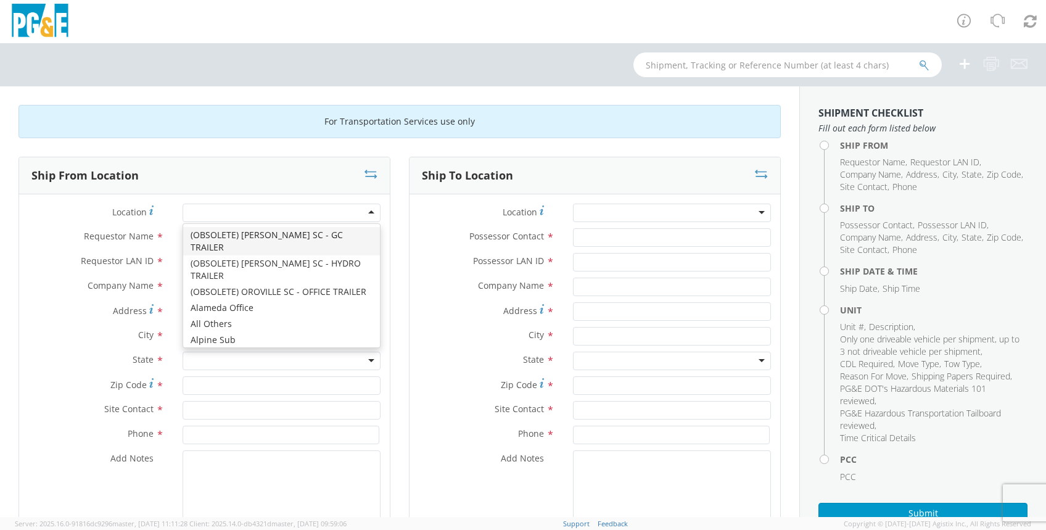
click at [197, 209] on div at bounding box center [282, 212] width 198 height 18
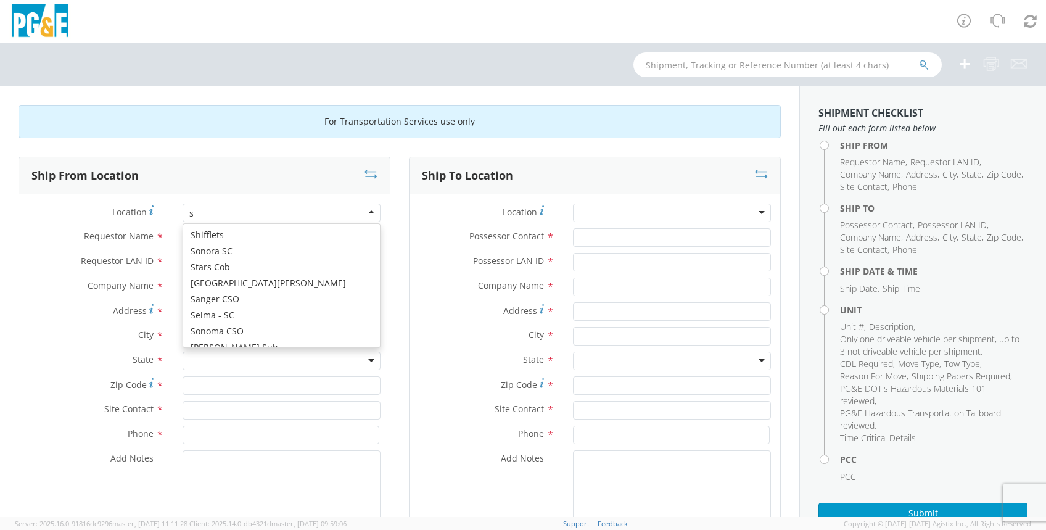
scroll to position [6161, 0]
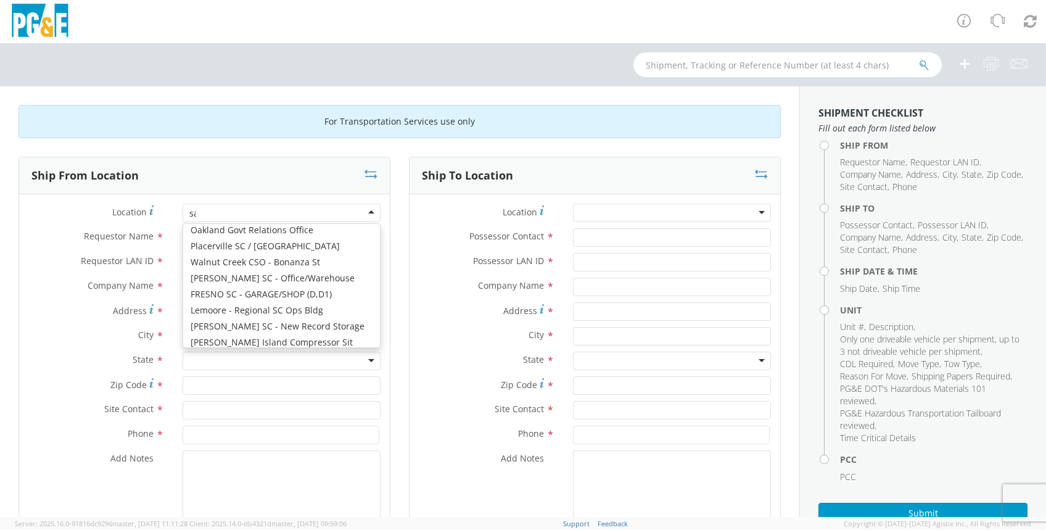
type input "san"
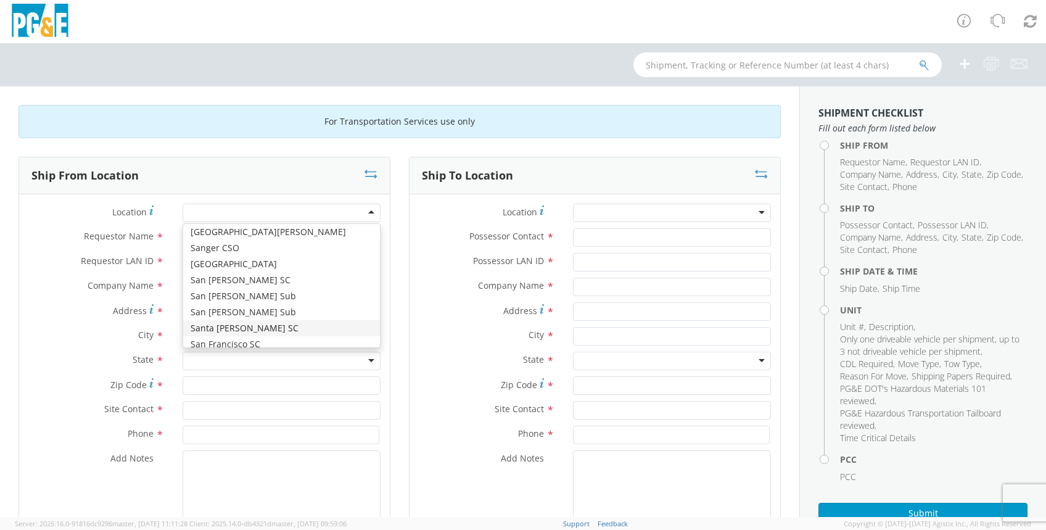
type input "PG&E"
type input "[STREET_ADDRESS]"
type input "Santa [PERSON_NAME]"
type input "93455"
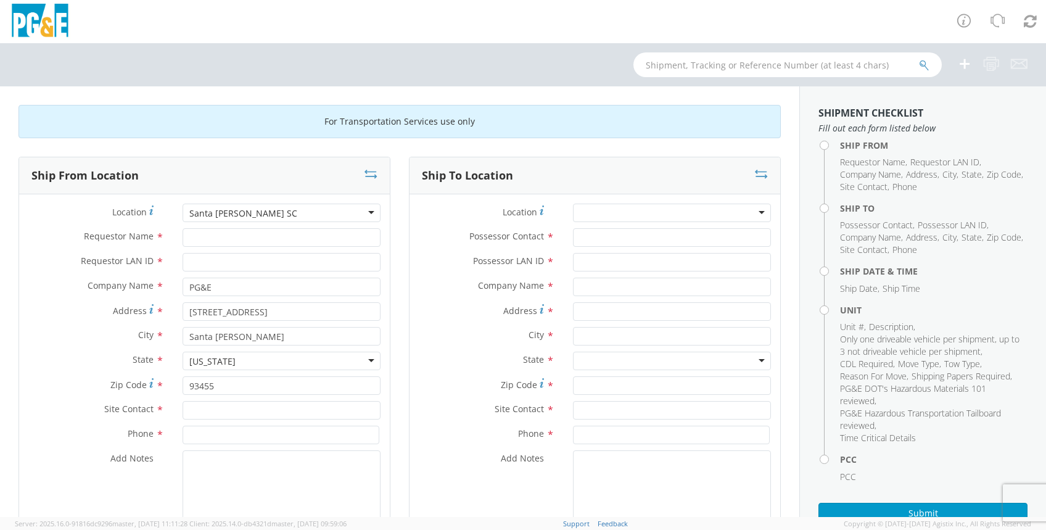
scroll to position [0, 0]
click at [207, 236] on input "Requestor Name *" at bounding box center [282, 237] width 198 height 18
type input "[PERSON_NAME]"
click at [206, 260] on input "Requestor LAN ID *" at bounding box center [282, 262] width 198 height 18
type input "jpbo"
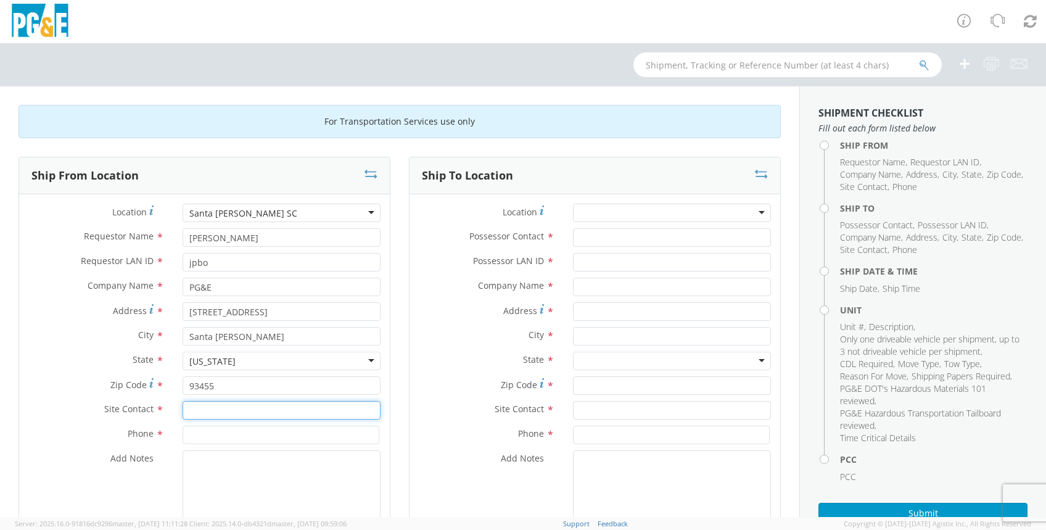
click at [194, 408] on input "text" at bounding box center [282, 410] width 198 height 18
type input "[PERSON_NAME]"
click at [211, 434] on input at bounding box center [281, 434] width 197 height 18
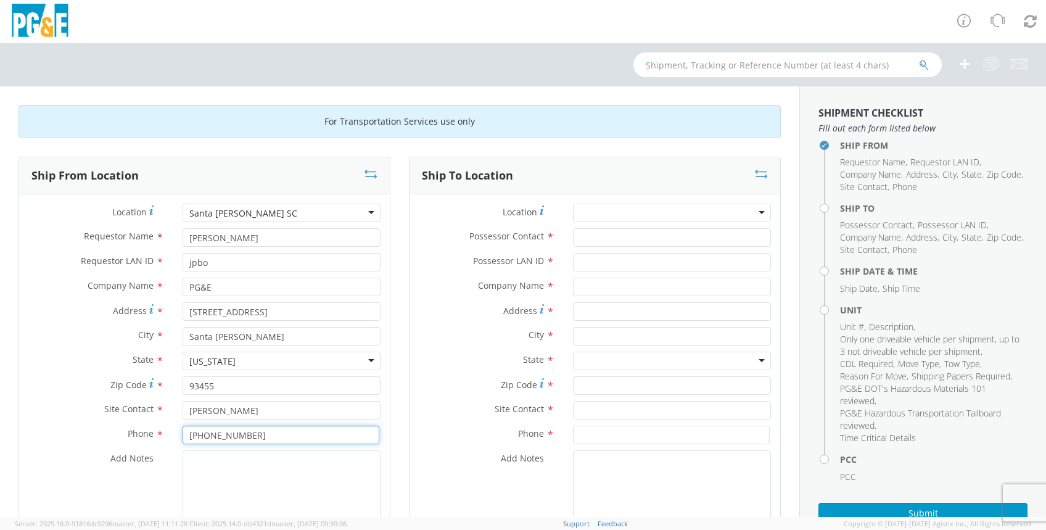
type input "[PHONE_NUMBER]"
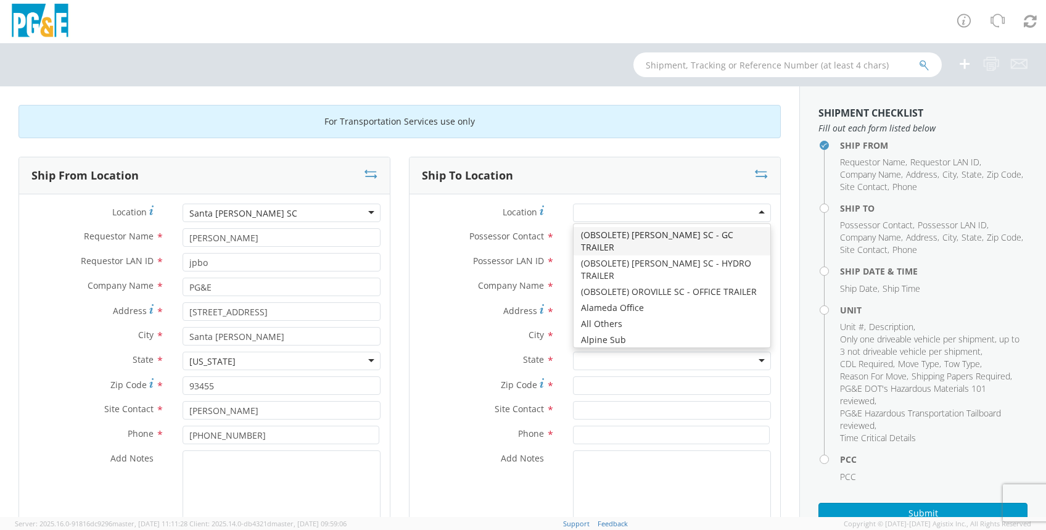
click at [580, 211] on input "select-one" at bounding box center [581, 213] width 2 height 12
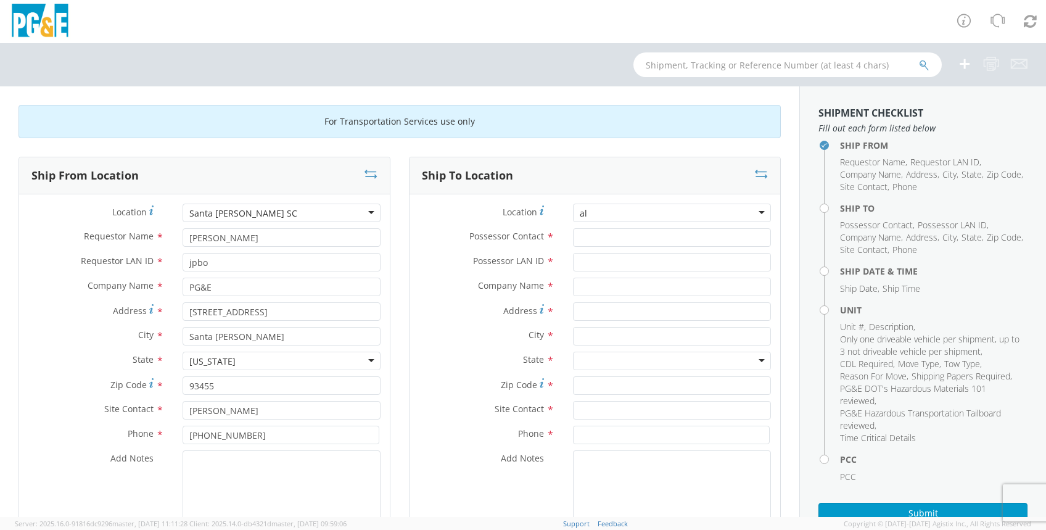
type input "a"
click at [580, 237] on input "Possessor Contact *" at bounding box center [672, 237] width 198 height 18
type input "r"
click at [576, 287] on input "text" at bounding box center [672, 286] width 198 height 18
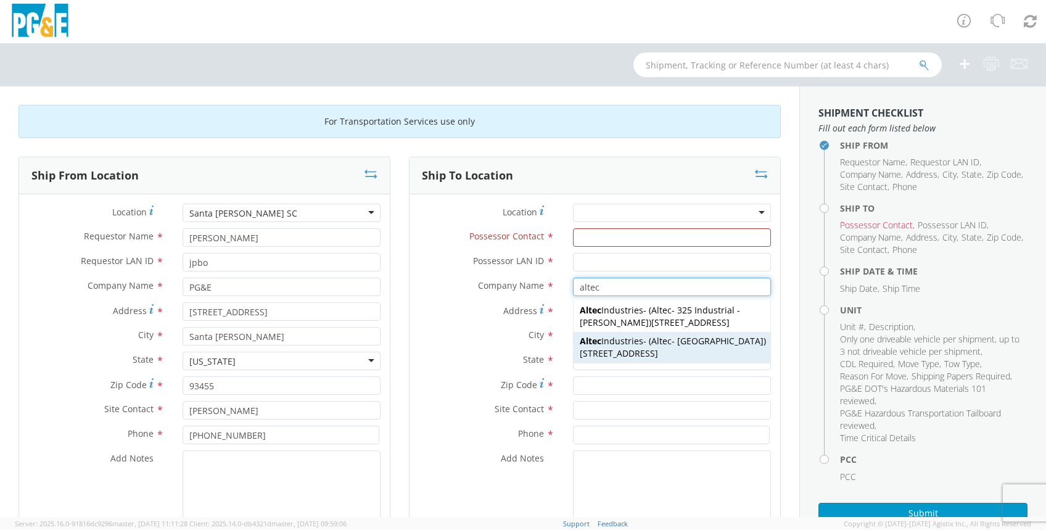
click at [615, 359] on span "[STREET_ADDRESS]" at bounding box center [619, 353] width 78 height 12
type input "Altec Industries"
type input "[STREET_ADDRESS]"
type input "[GEOGRAPHIC_DATA]"
type input "93308"
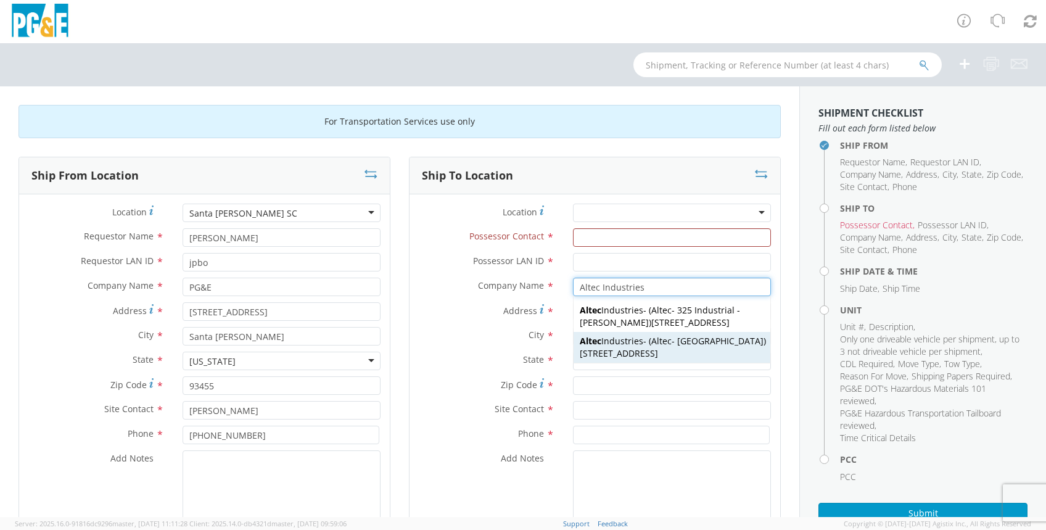
type input "Altec - [GEOGRAPHIC_DATA]"
type input "[PHONE_NUMBER]"
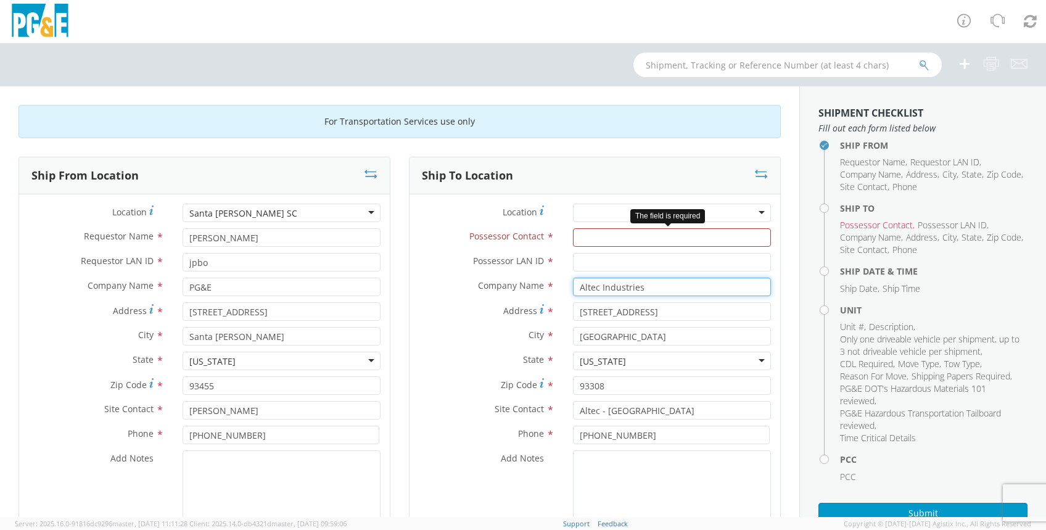
type input "Altec Industries"
click at [587, 234] on input "Possessor Contact *" at bounding box center [672, 237] width 198 height 18
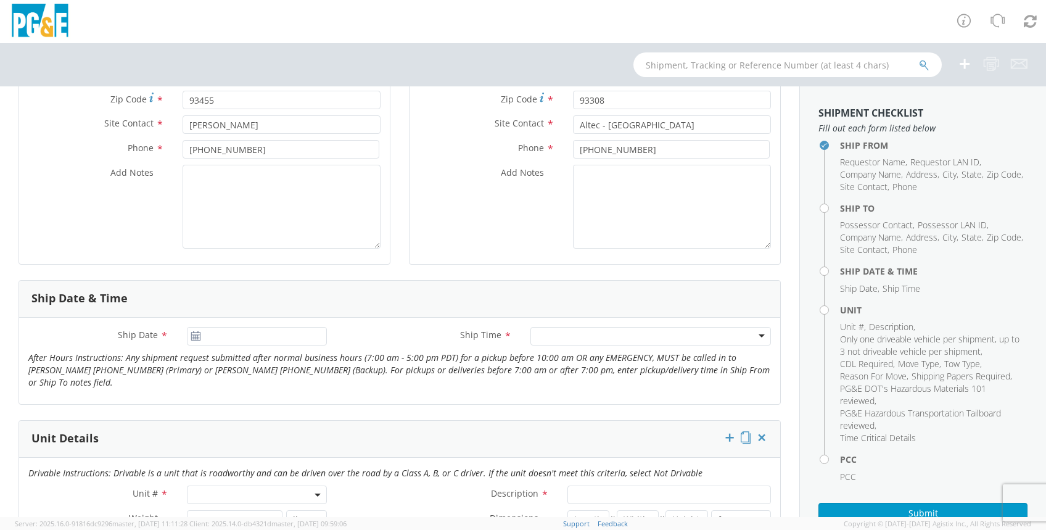
scroll to position [299, 0]
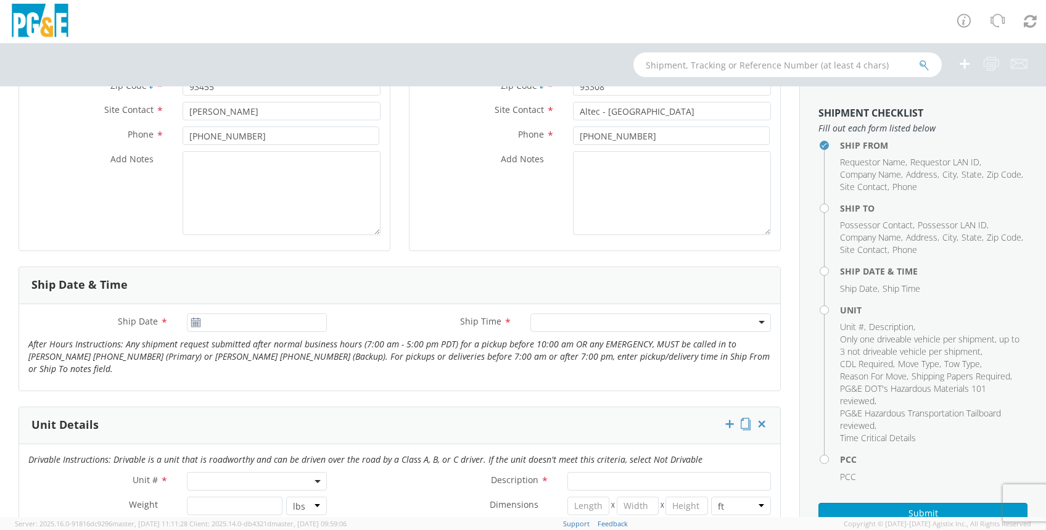
type input "[PERSON_NAME]"
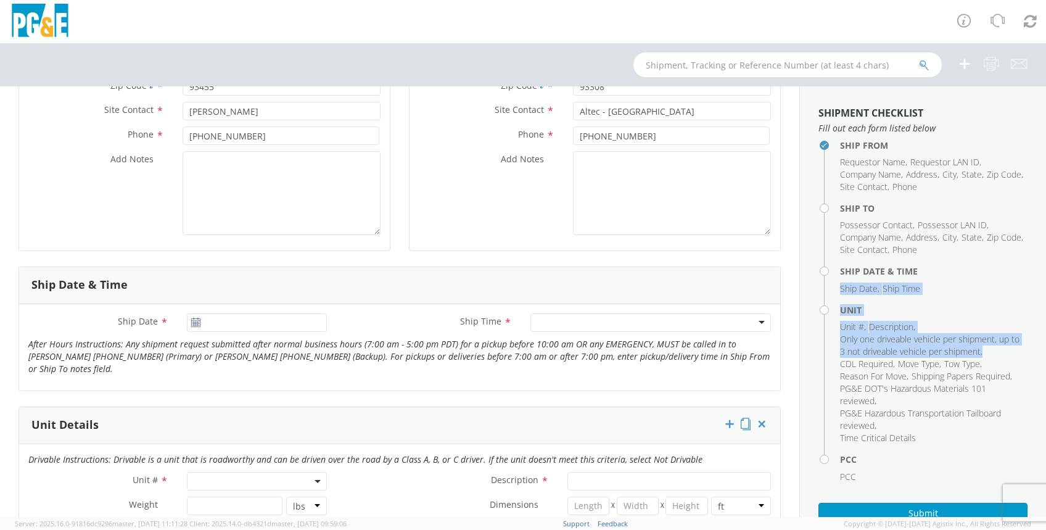
drag, startPoint x: 806, startPoint y: 291, endPoint x: 831, endPoint y: 369, distance: 81.5
click at [831, 369] on aside "Shipment Checklist Fill out each form listed below Ship From Requestor Name , R…" at bounding box center [922, 301] width 247 height 430
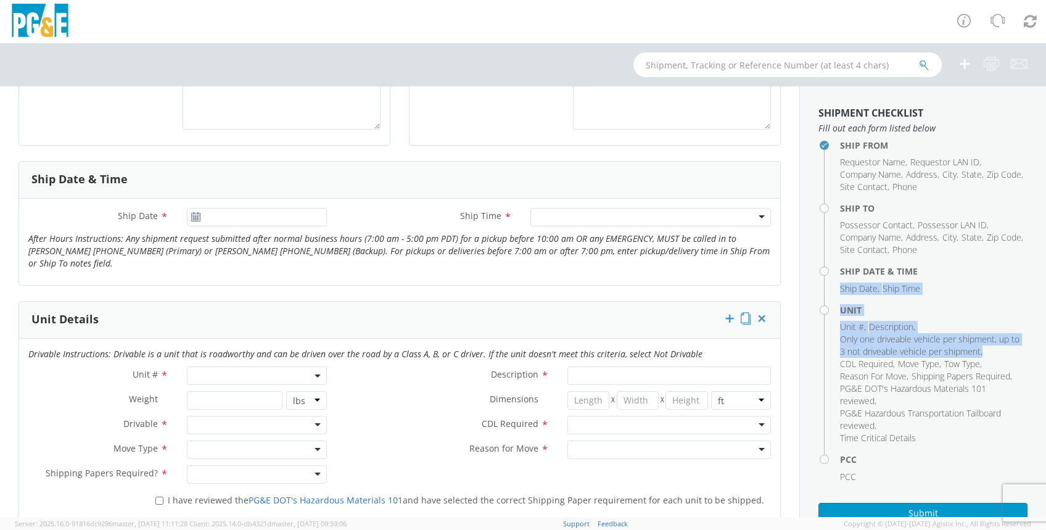
scroll to position [464, 0]
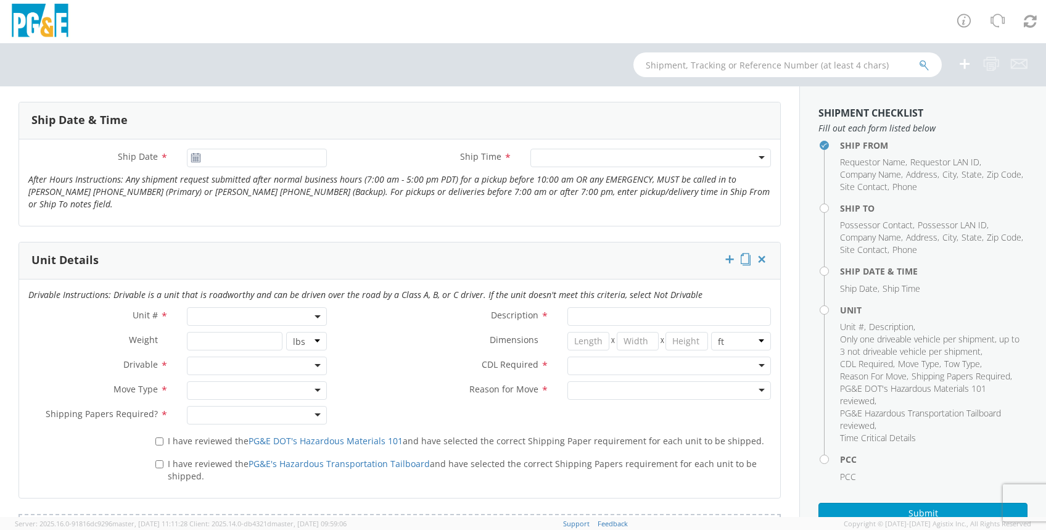
click at [194, 158] on use at bounding box center [195, 157] width 9 height 9
click at [196, 153] on icon at bounding box center [196, 158] width 10 height 10
click at [192, 157] on icon at bounding box center [196, 158] width 10 height 10
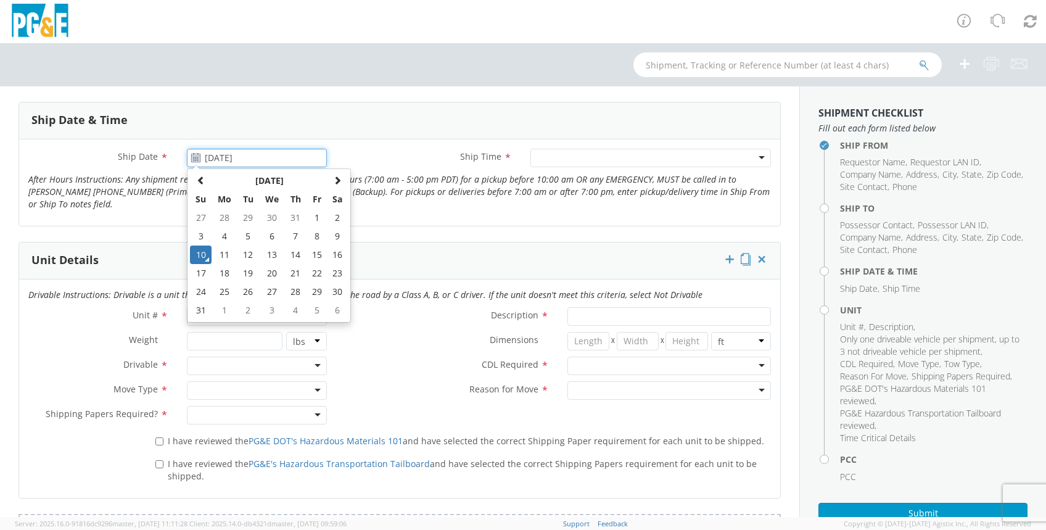
click at [224, 155] on input "[DATE]" at bounding box center [257, 158] width 140 height 18
click at [247, 250] on td "12" at bounding box center [248, 254] width 22 height 18
type input "[DATE]"
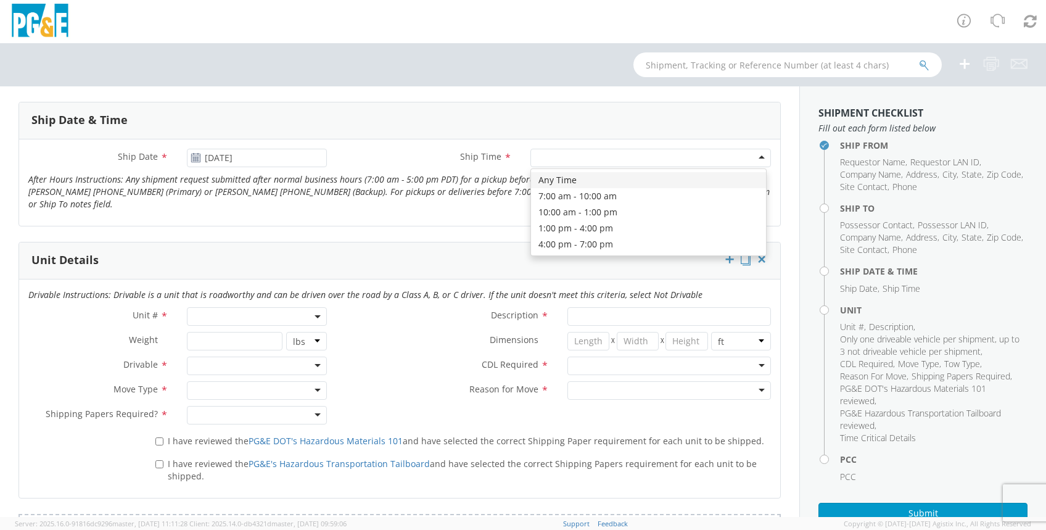
click at [752, 154] on div at bounding box center [650, 158] width 240 height 18
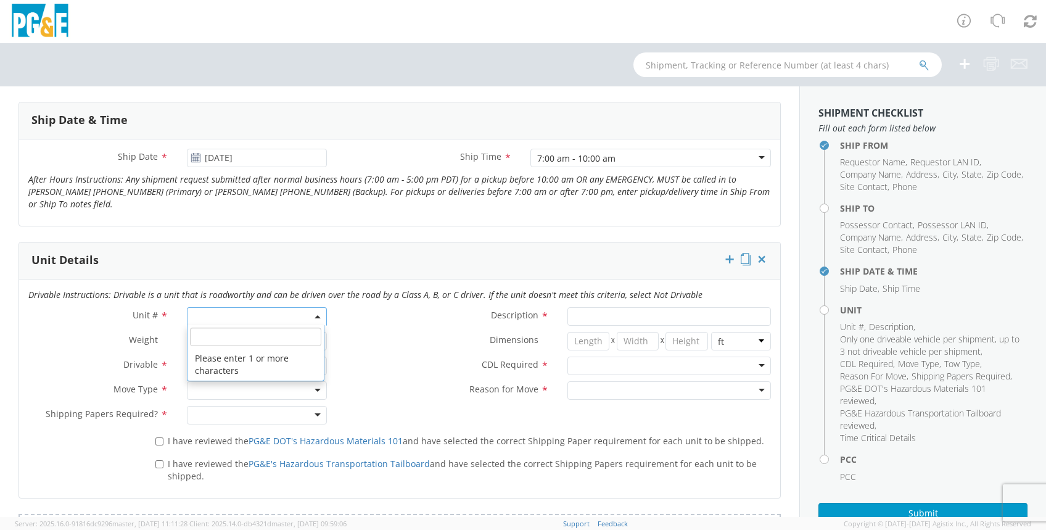
click at [204, 311] on span at bounding box center [257, 316] width 140 height 18
click at [203, 327] on input "search" at bounding box center [255, 336] width 131 height 18
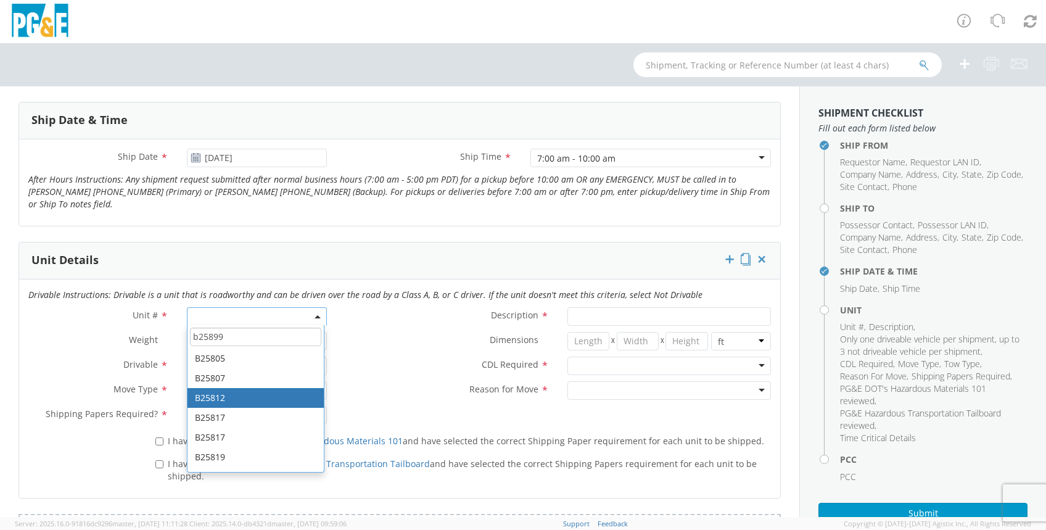
drag, startPoint x: 203, startPoint y: 327, endPoint x: 313, endPoint y: 464, distance: 175.9
click at [313, 464] on span "b25899 B25805 B25807 B25812 B25817 B25817 B25819 B25820 B25828 B25829 B25831 B2…" at bounding box center [255, 398] width 137 height 147
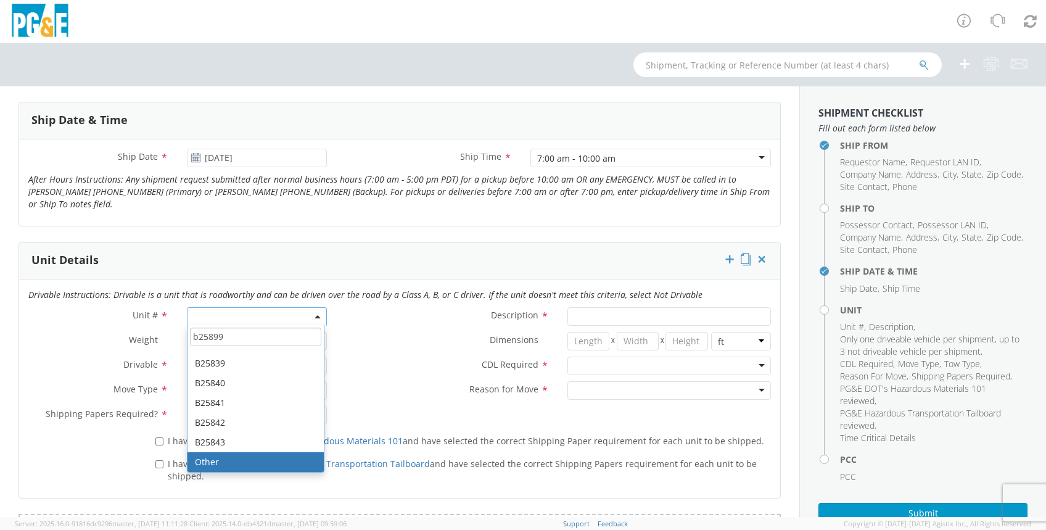
type input "b25899"
select select "Other"
select select "? undefined:undefined ?"
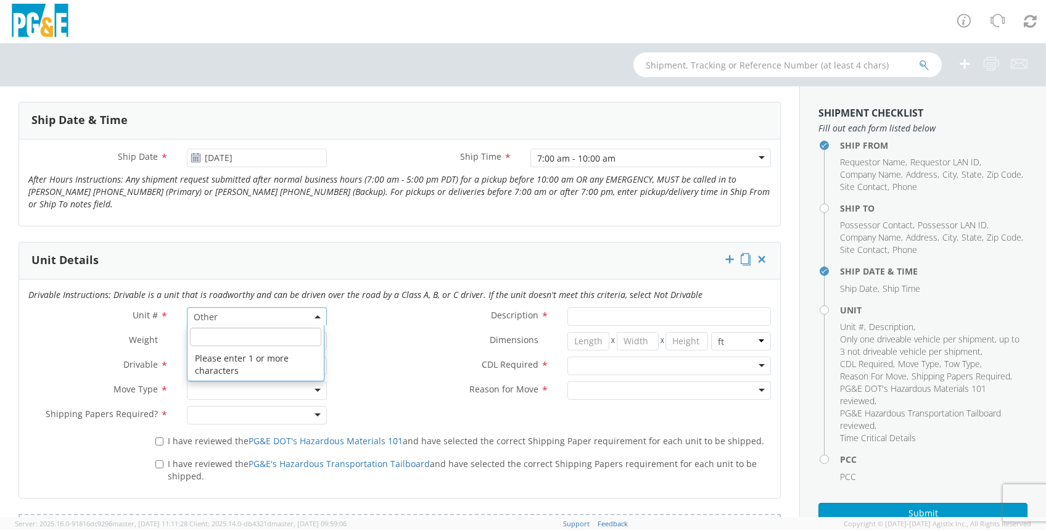
click at [317, 311] on span at bounding box center [318, 316] width 2 height 18
click at [218, 333] on input "search" at bounding box center [255, 336] width 131 height 18
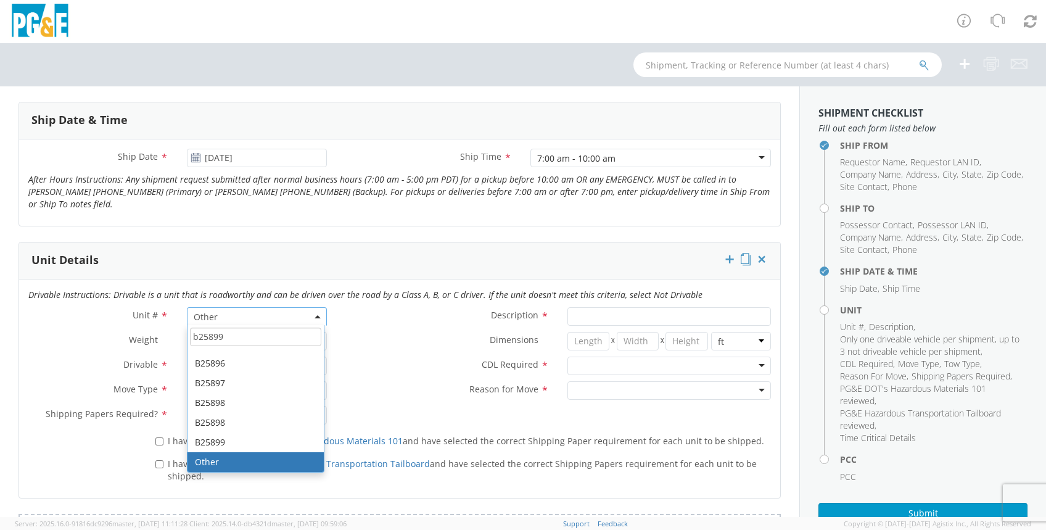
scroll to position [74, 0]
type input "b25899"
type input "TRUCK; MEDIUM LINE 4X4"
type input "56000"
select select "LBS"
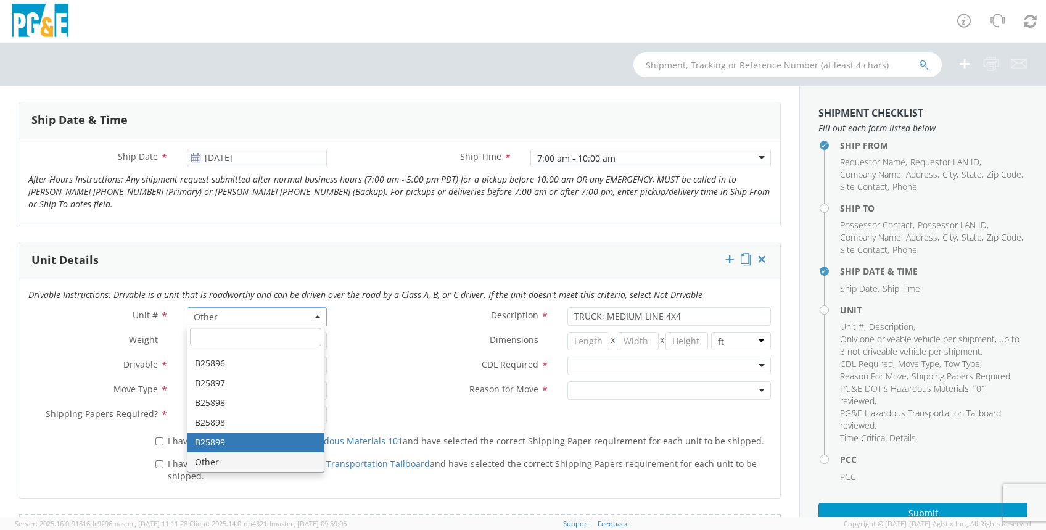
select select "B25899"
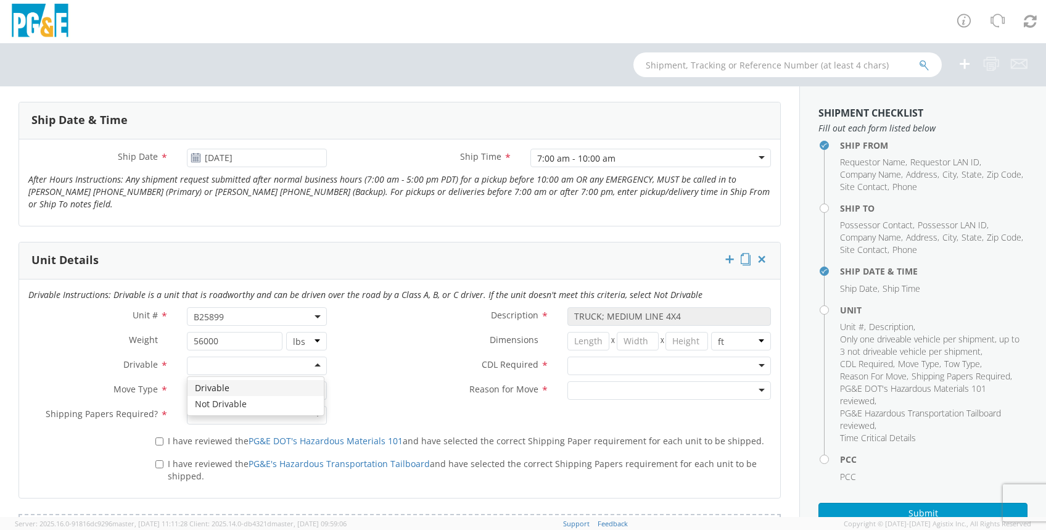
click at [311, 365] on div at bounding box center [257, 365] width 140 height 18
click at [315, 385] on div at bounding box center [257, 390] width 140 height 18
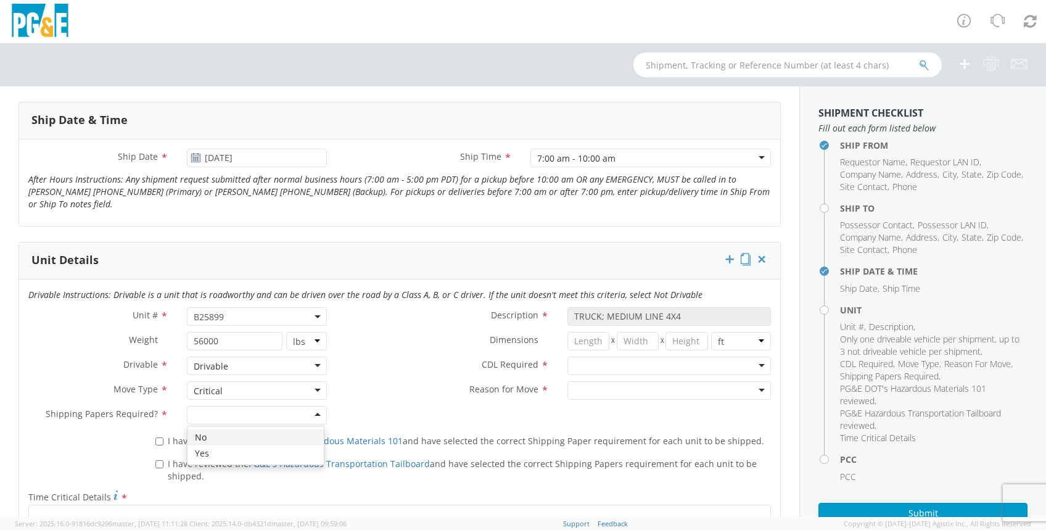
click at [312, 412] on div at bounding box center [257, 415] width 140 height 18
click at [157, 439] on input "I have reviewed the PG&E DOT's Hazardous Materials 101 and have selected the co…" at bounding box center [159, 441] width 8 height 8
checkbox input "true"
click at [156, 460] on input "I have reviewed the PG&E's Hazardous Transportation Tailboard and have selected…" at bounding box center [159, 464] width 8 height 8
checkbox input "true"
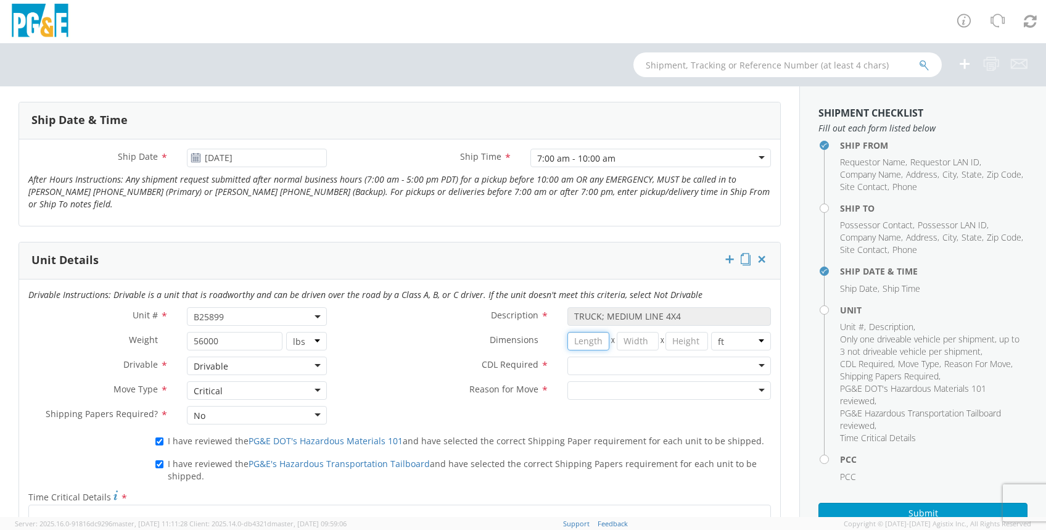
click at [572, 338] on input "number" at bounding box center [588, 341] width 42 height 18
type input "21"
click at [644, 339] on input "number" at bounding box center [638, 341] width 42 height 18
type input "8"
click at [692, 338] on input "number" at bounding box center [686, 341] width 42 height 18
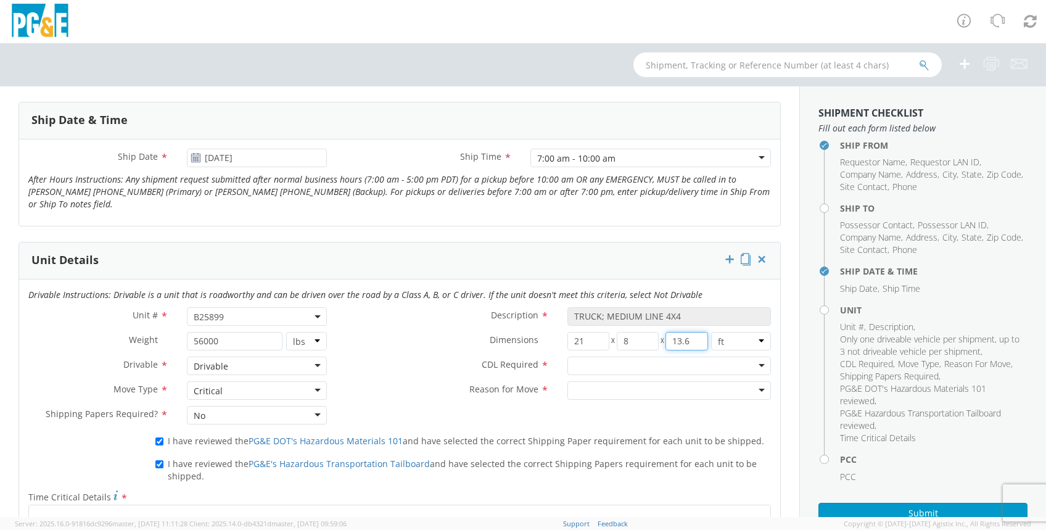
type input "13.6"
click at [748, 367] on div at bounding box center [668, 365] width 203 height 18
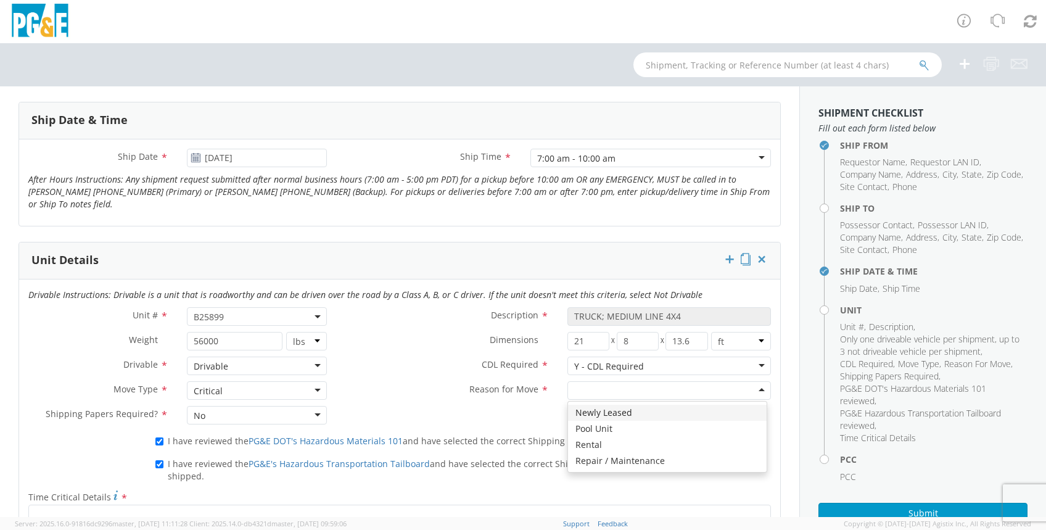
click at [748, 387] on div at bounding box center [668, 390] width 203 height 18
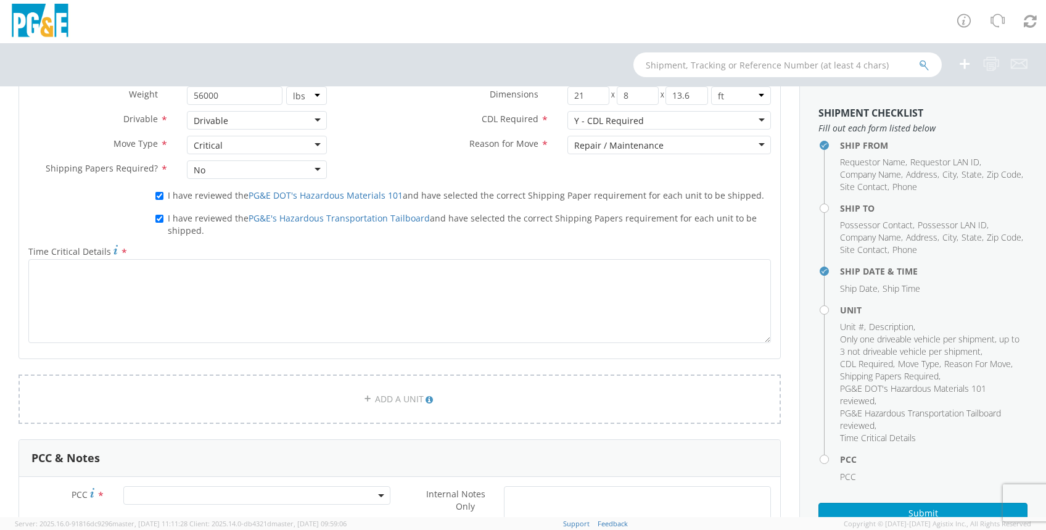
scroll to position [726, 0]
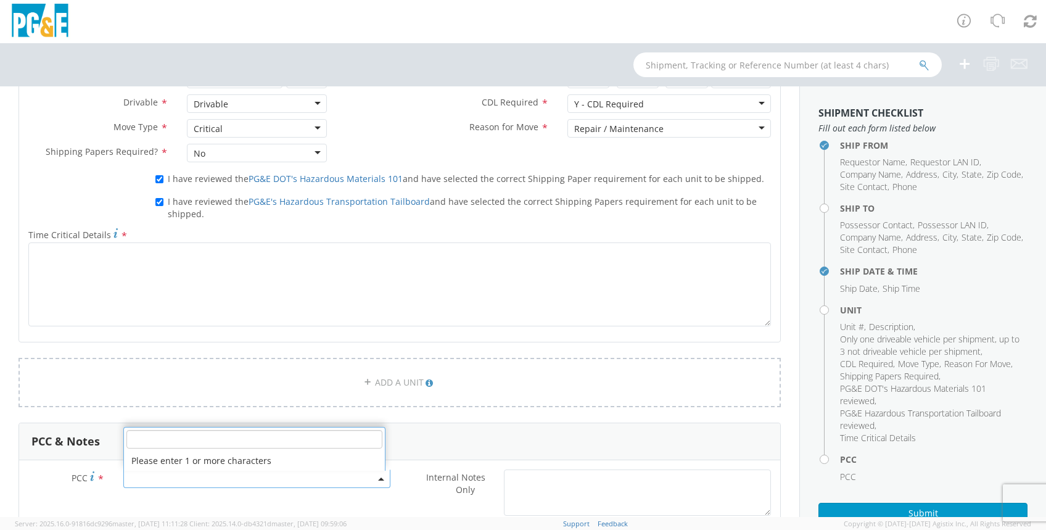
click at [130, 480] on span at bounding box center [256, 478] width 267 height 18
click at [134, 437] on input "number" at bounding box center [254, 439] width 256 height 18
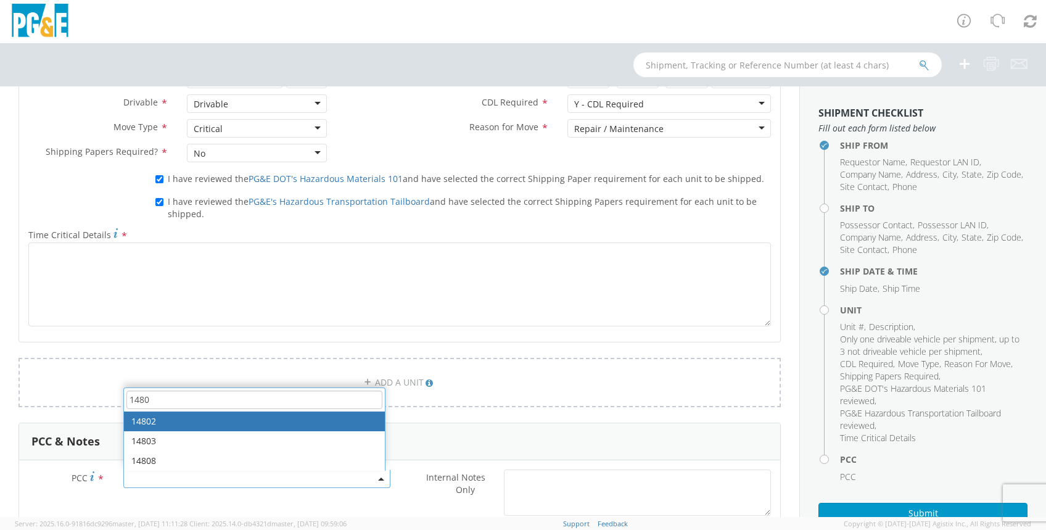
type input "1480"
select select "14802"
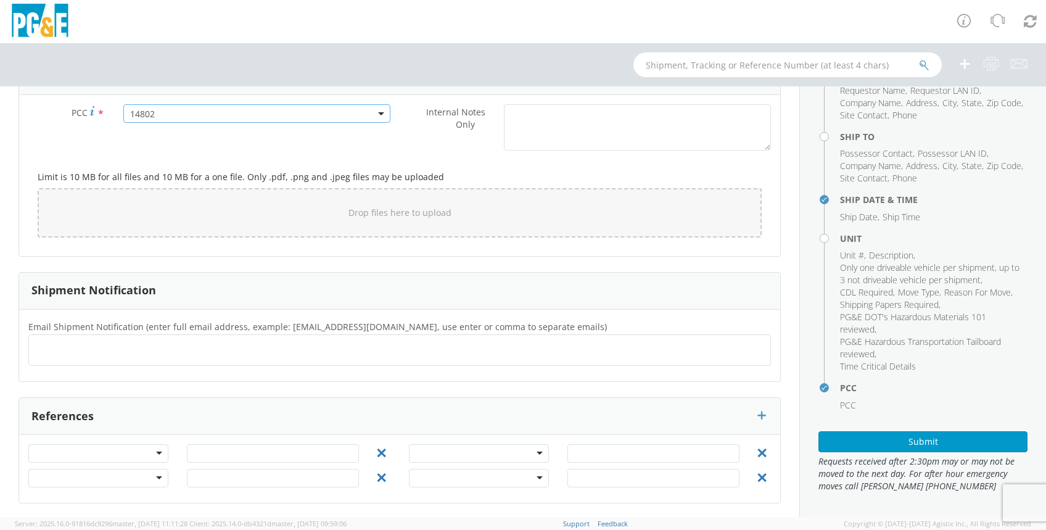
scroll to position [83, 0]
click at [919, 441] on button "Submit" at bounding box center [922, 441] width 209 height 21
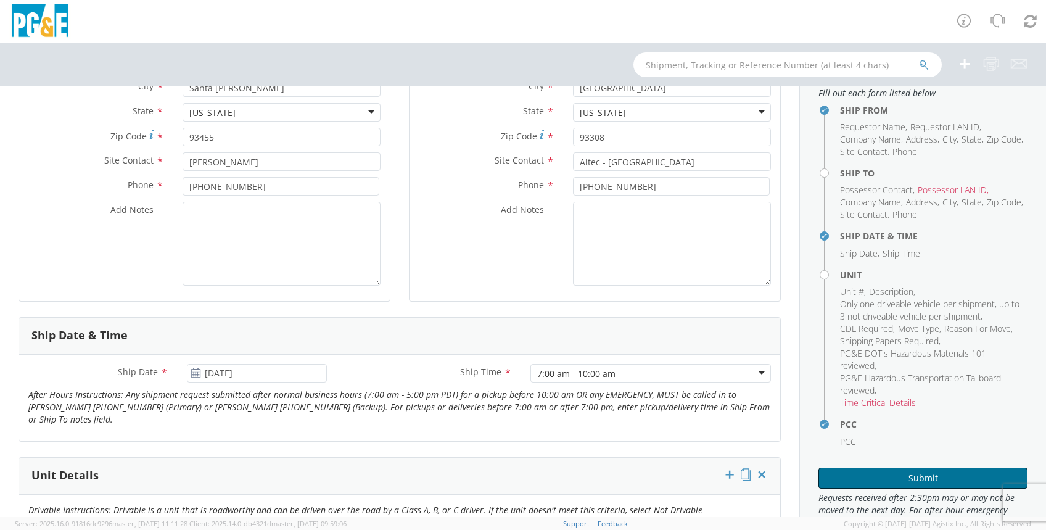
scroll to position [253, 0]
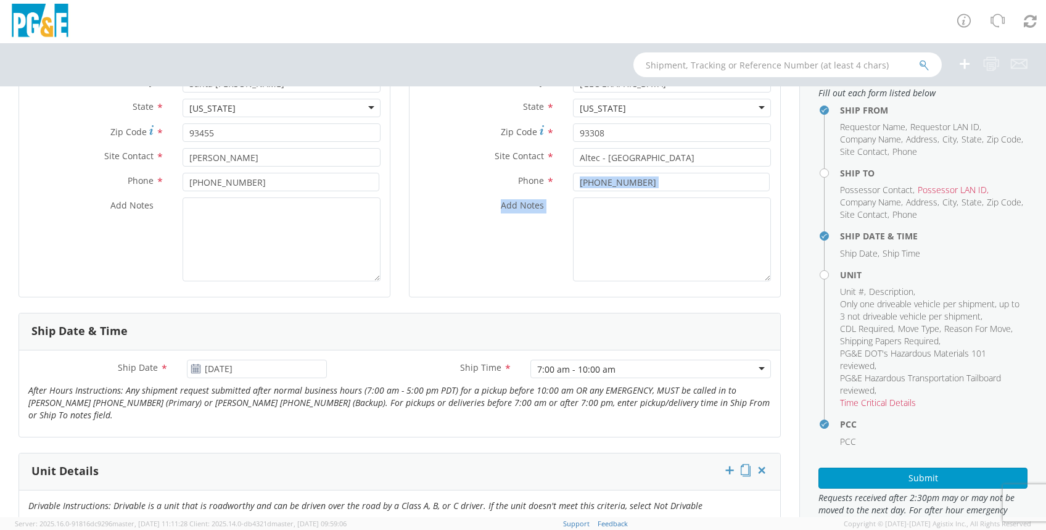
drag, startPoint x: 784, startPoint y: 184, endPoint x: 796, endPoint y: 232, distance: 48.9
click at [796, 232] on div "For Transportation Services use only Ship From Location Location * [GEOGRAPHIC_…" at bounding box center [399, 301] width 799 height 430
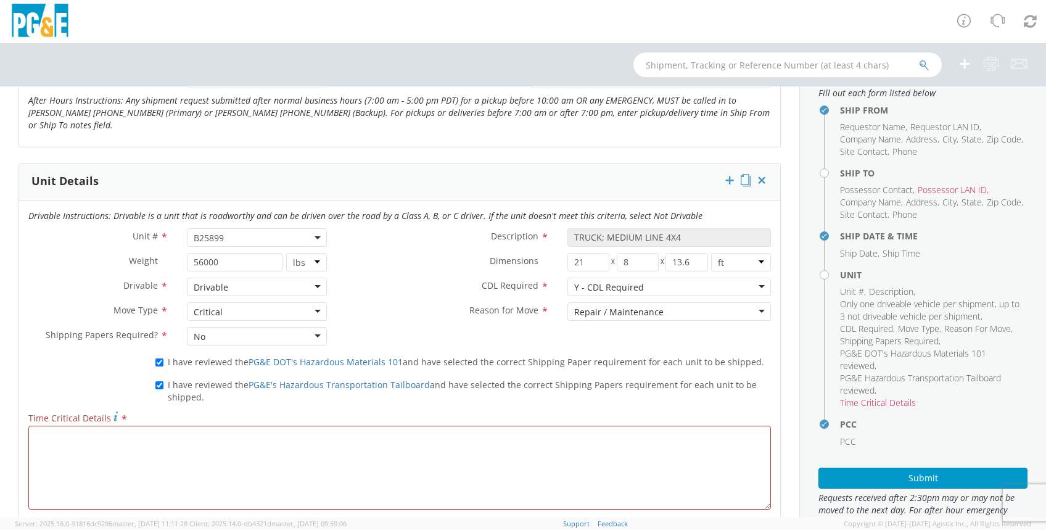
scroll to position [545, 0]
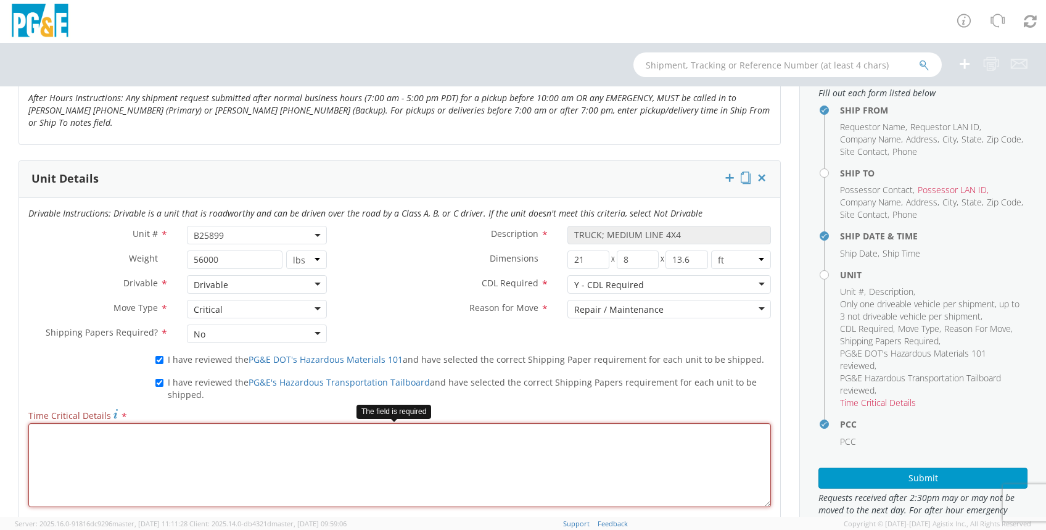
click at [58, 434] on textarea "Time Critical Details *" at bounding box center [399, 465] width 742 height 84
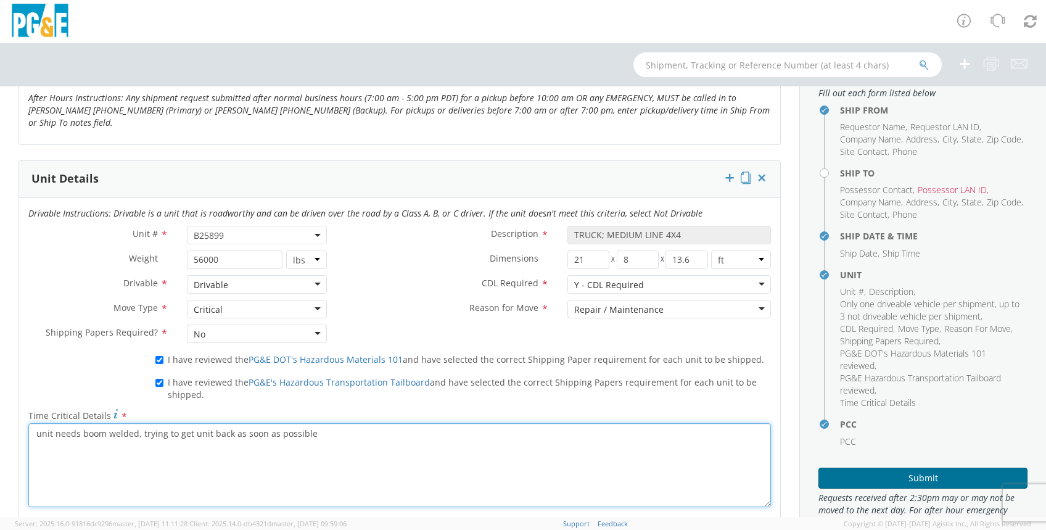
type textarea "unit needs boom welded, trying to get unit back as soon as possible"
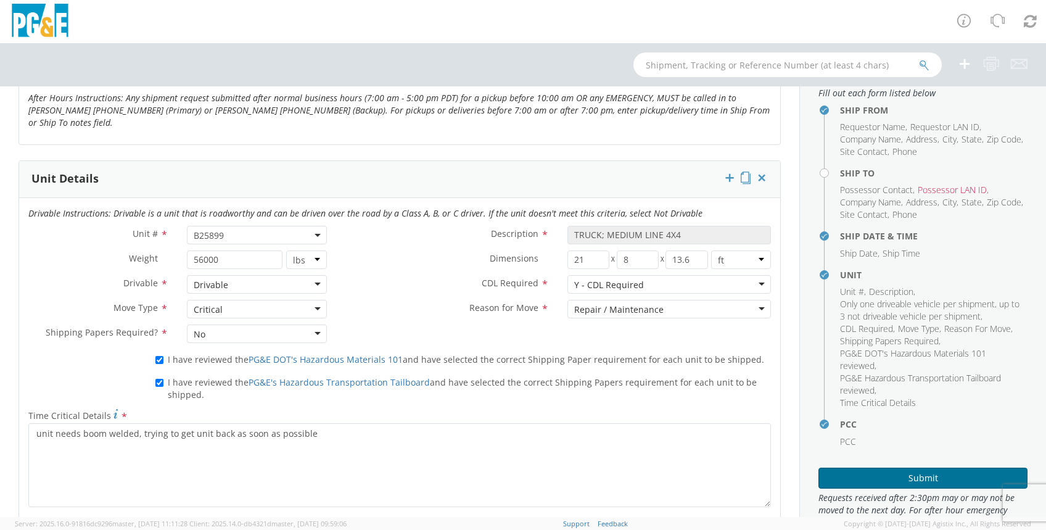
click at [925, 486] on button "Submit" at bounding box center [922, 477] width 209 height 21
click at [917, 487] on button "Submit" at bounding box center [922, 477] width 209 height 21
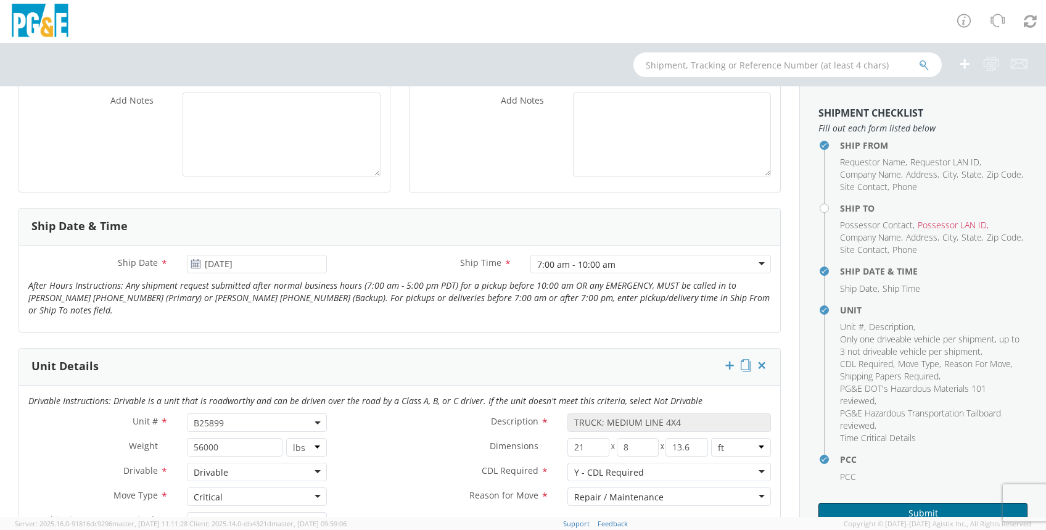
scroll to position [351, 0]
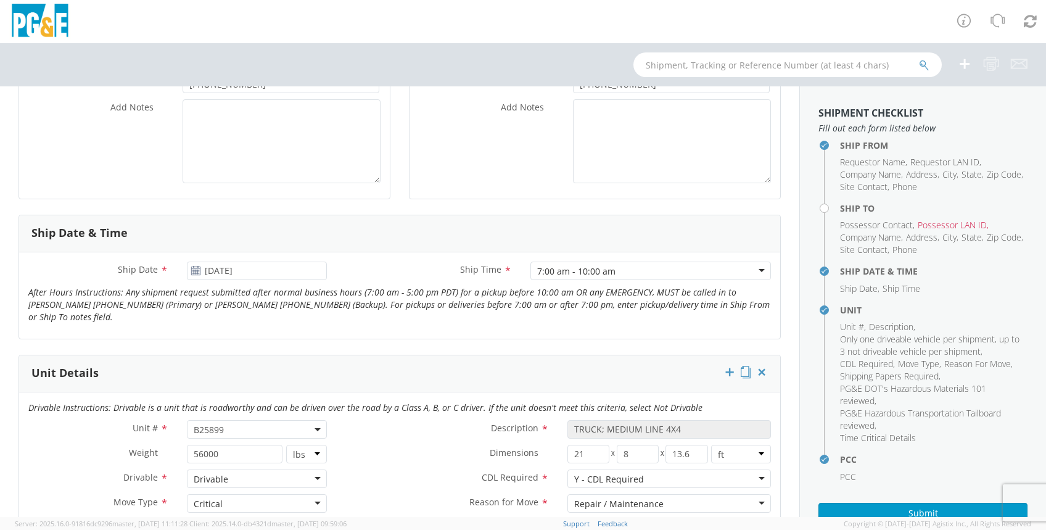
click at [195, 271] on use at bounding box center [195, 270] width 9 height 9
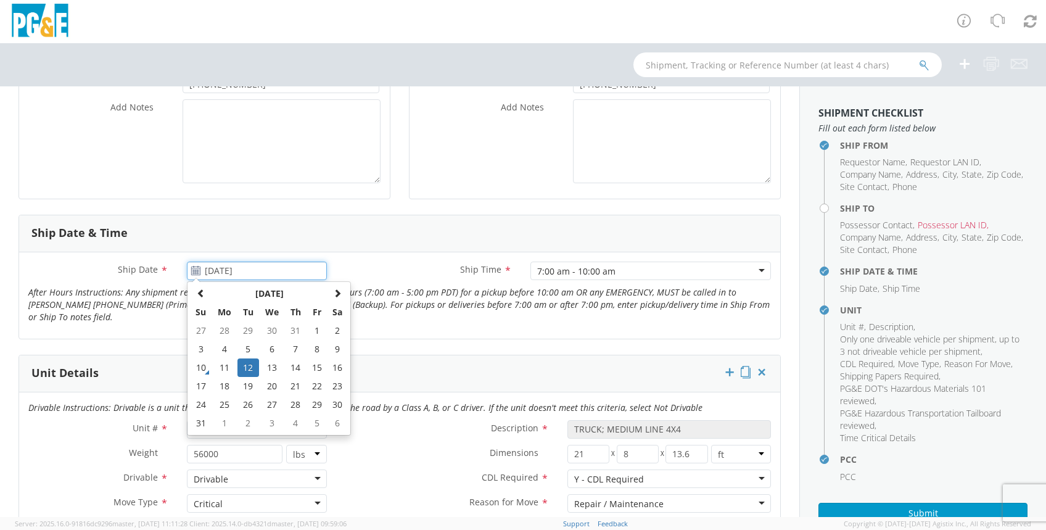
click at [215, 271] on input "[DATE]" at bounding box center [257, 270] width 140 height 18
click at [269, 364] on td "13" at bounding box center [272, 367] width 26 height 18
type input "[DATE]"
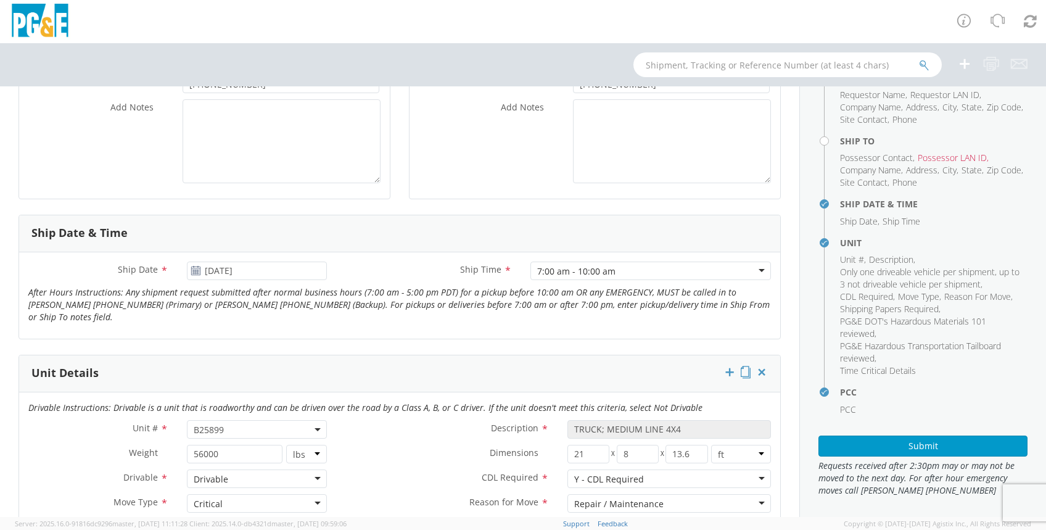
scroll to position [83, 0]
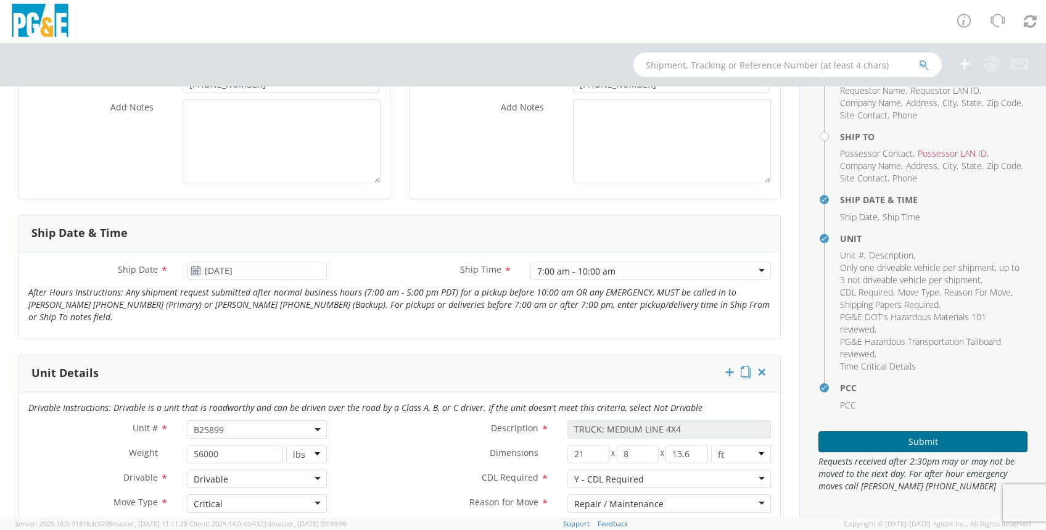
click at [909, 438] on button "Submit" at bounding box center [922, 441] width 209 height 21
click at [818, 431] on button "Submit" at bounding box center [922, 441] width 209 height 21
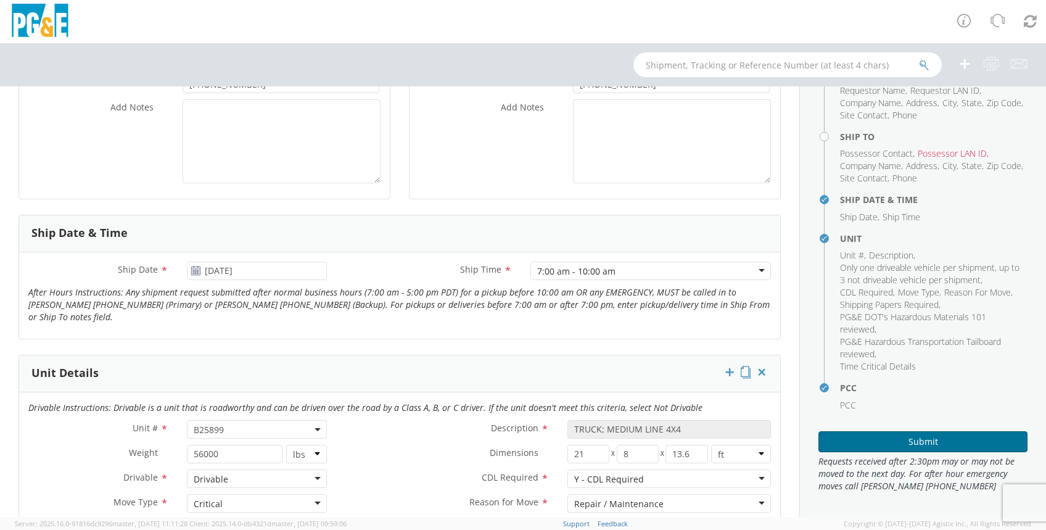
click at [818, 431] on button "Submit" at bounding box center [922, 441] width 209 height 21
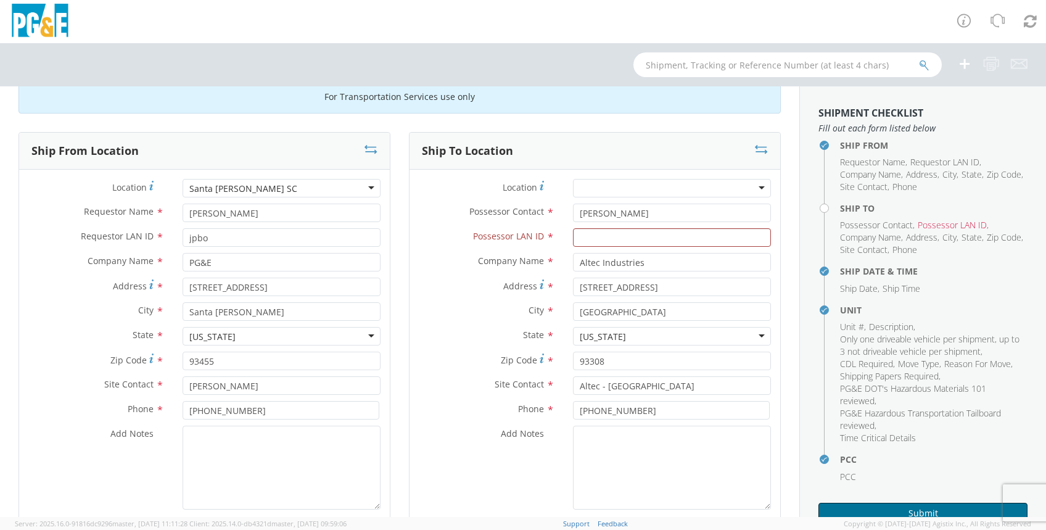
scroll to position [10, 0]
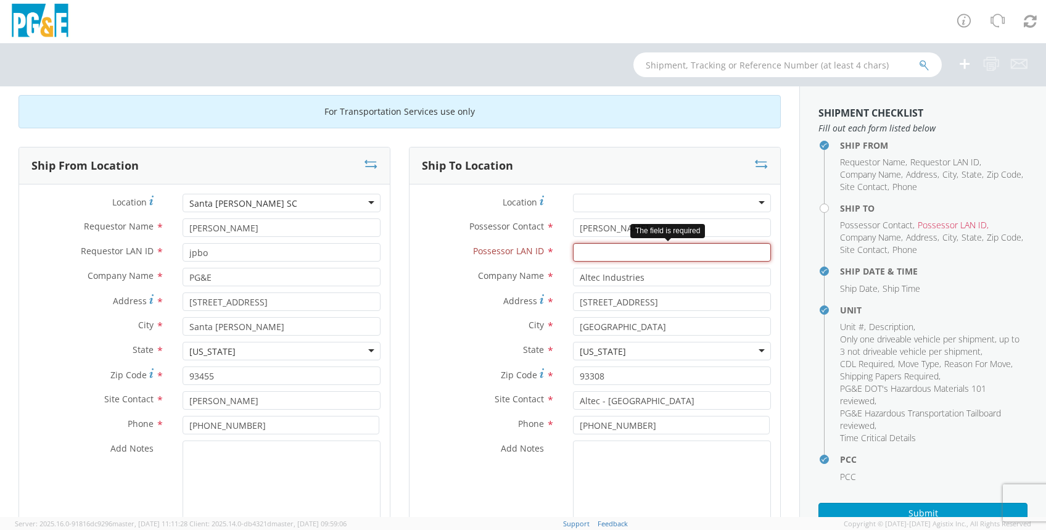
click at [585, 255] on input "Possessor LAN ID *" at bounding box center [672, 252] width 198 height 18
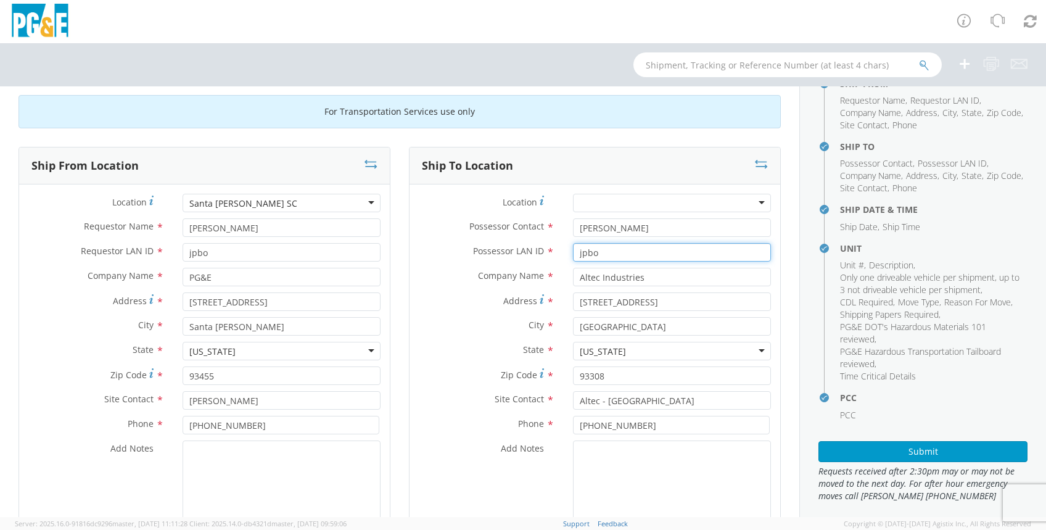
scroll to position [83, 0]
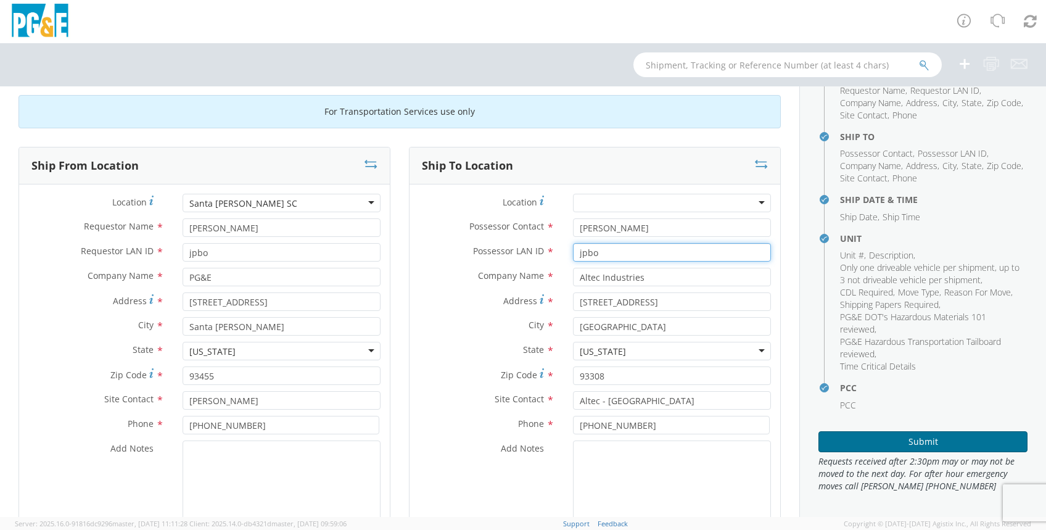
type input "jpbo"
click at [909, 441] on button "Submit" at bounding box center [922, 441] width 209 height 21
